Goal: Navigation & Orientation: Find specific page/section

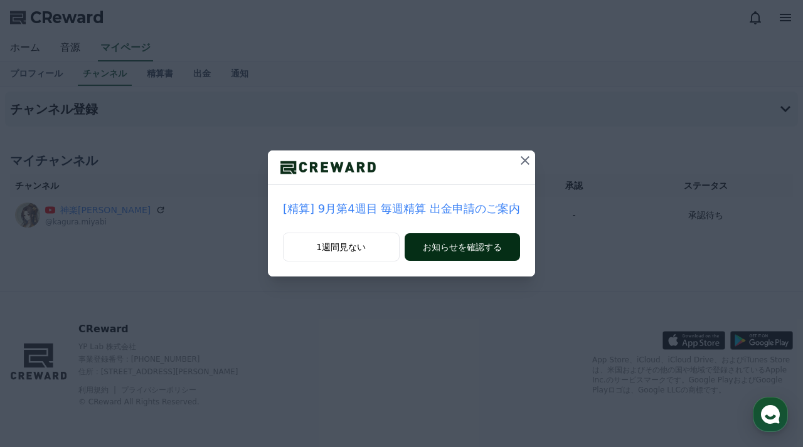
click at [452, 250] on button "お知らせを確認する" at bounding box center [462, 247] width 115 height 28
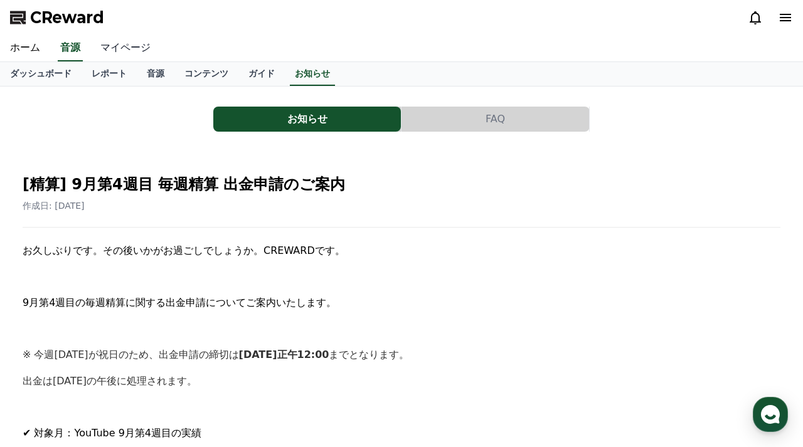
click at [132, 50] on link "マイページ" at bounding box center [125, 48] width 70 height 26
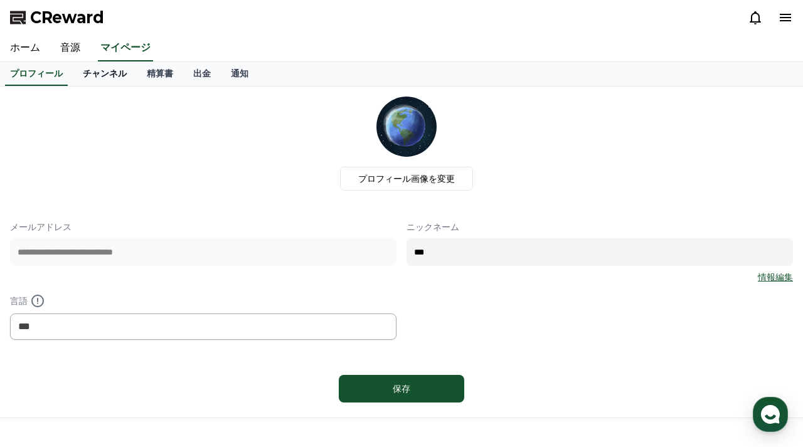
click at [88, 71] on link "チャンネル" at bounding box center [105, 74] width 64 height 24
